Goal: Task Accomplishment & Management: Manage account settings

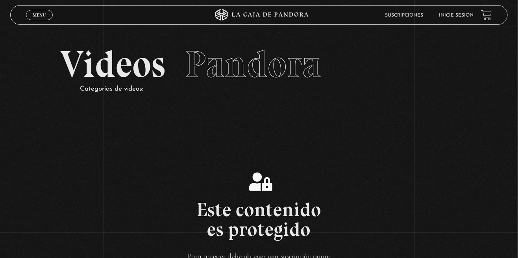
click at [456, 15] on link "Inicie sesión" at bounding box center [456, 15] width 35 height 5
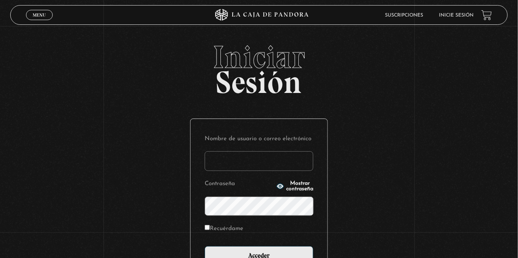
click at [262, 166] on input "Nombre de usuario o correo electrónico" at bounding box center [259, 161] width 109 height 20
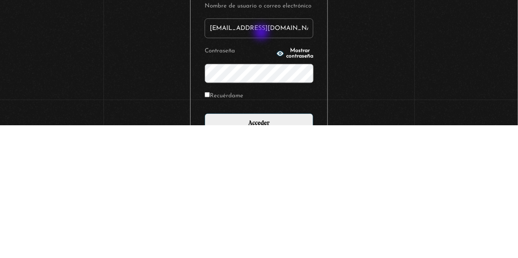
type input "[EMAIL_ADDRESS][DOMAIN_NAME]"
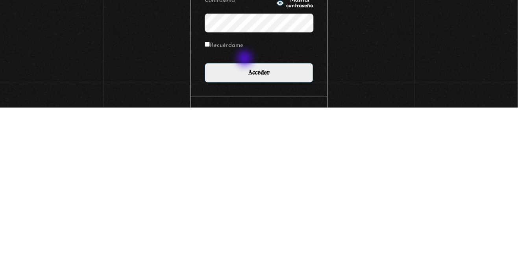
scroll to position [33, 0]
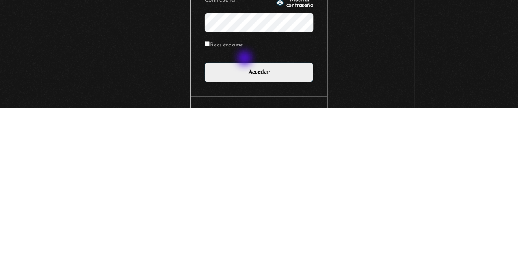
click at [209, 197] on input "Recuérdame" at bounding box center [207, 194] width 5 height 5
checkbox input "true"
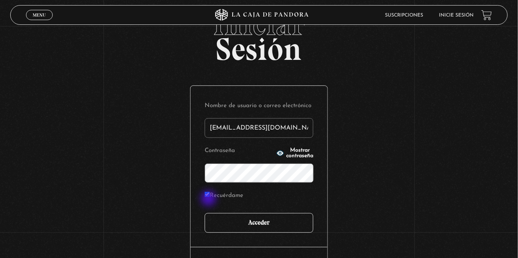
click at [274, 232] on input "Acceder" at bounding box center [259, 223] width 109 height 20
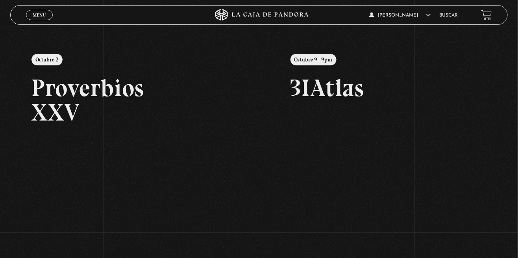
scroll to position [80, 0]
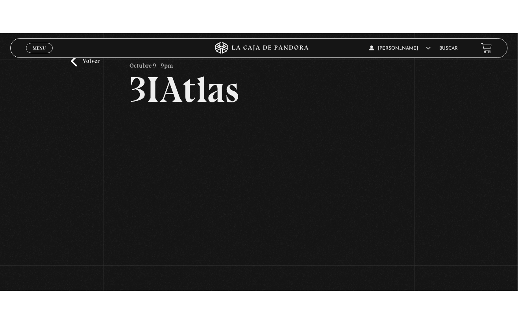
scroll to position [26, 0]
